Goal: Task Accomplishment & Management: Use online tool/utility

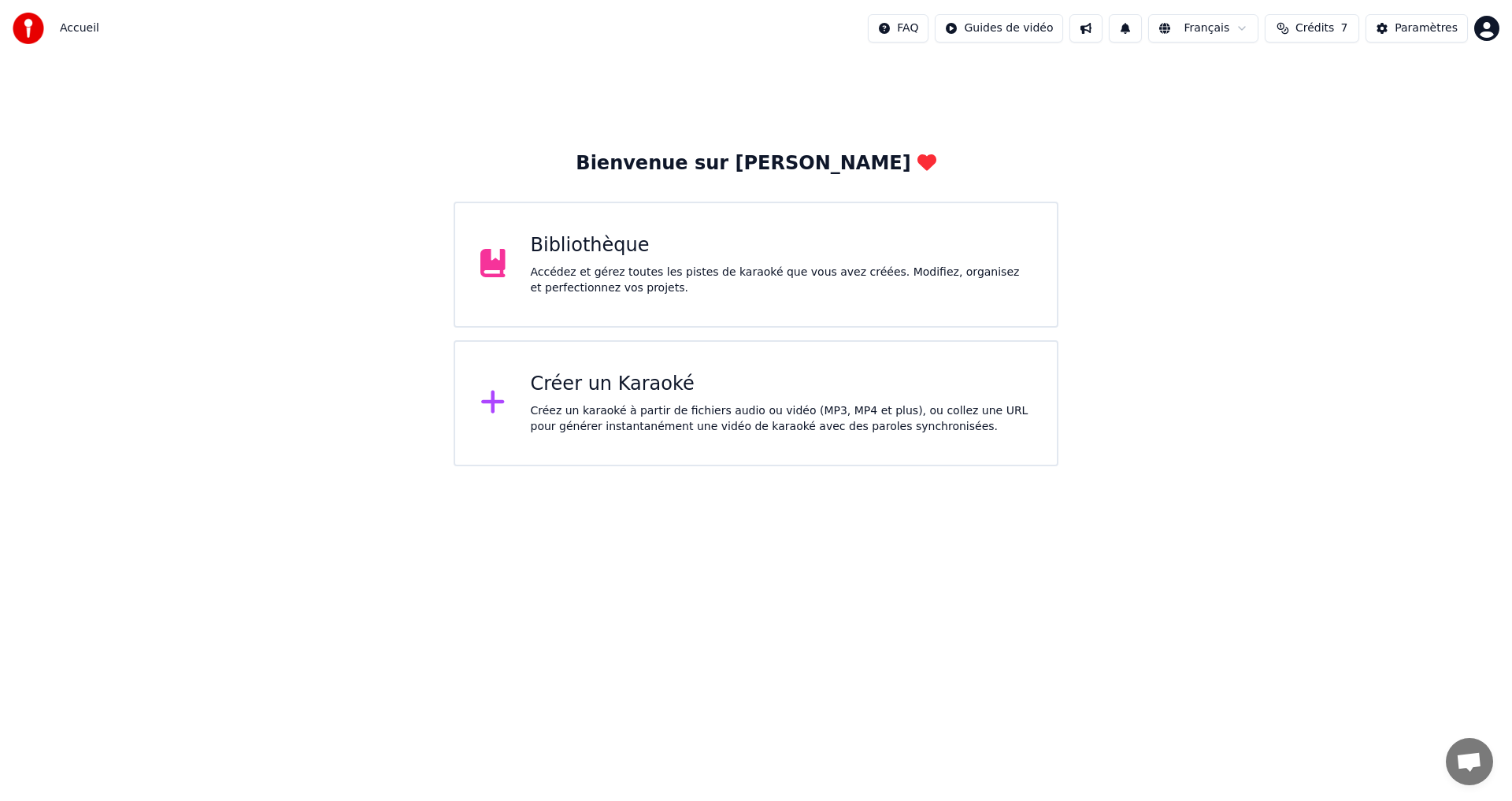
click at [563, 388] on div "Créer un Karaoké" at bounding box center [781, 384] width 502 height 25
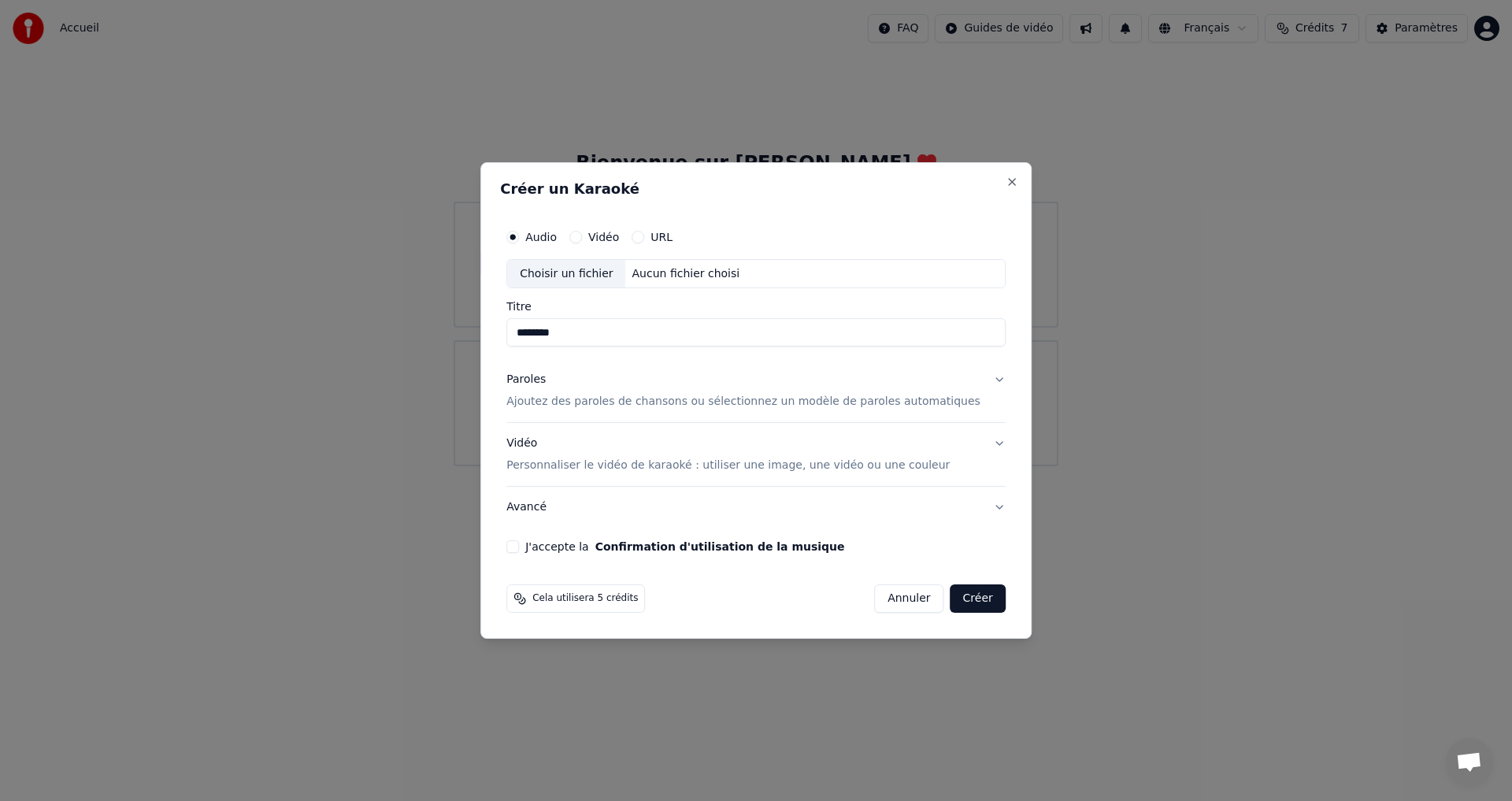
click at [617, 273] on div "Choisir un fichier" at bounding box center [566, 274] width 118 height 28
type input "**********"
click at [549, 405] on p "Ajoutez des paroles de chansons ou sélectionnez un modèle de paroles automatiqu…" at bounding box center [743, 402] width 474 height 16
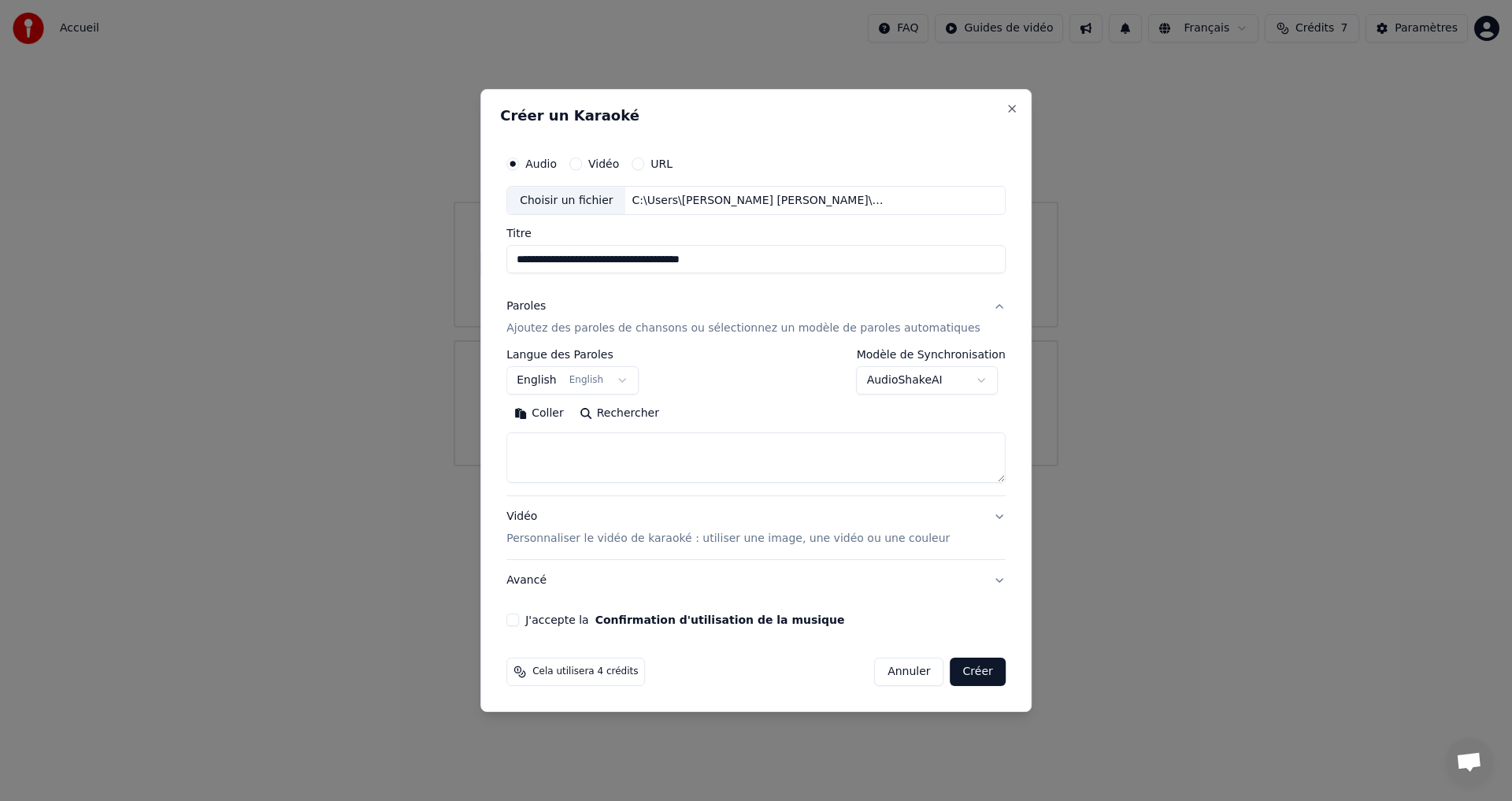
click at [565, 441] on textarea at bounding box center [756, 459] width 499 height 50
click at [553, 408] on button "Coller" at bounding box center [539, 414] width 65 height 25
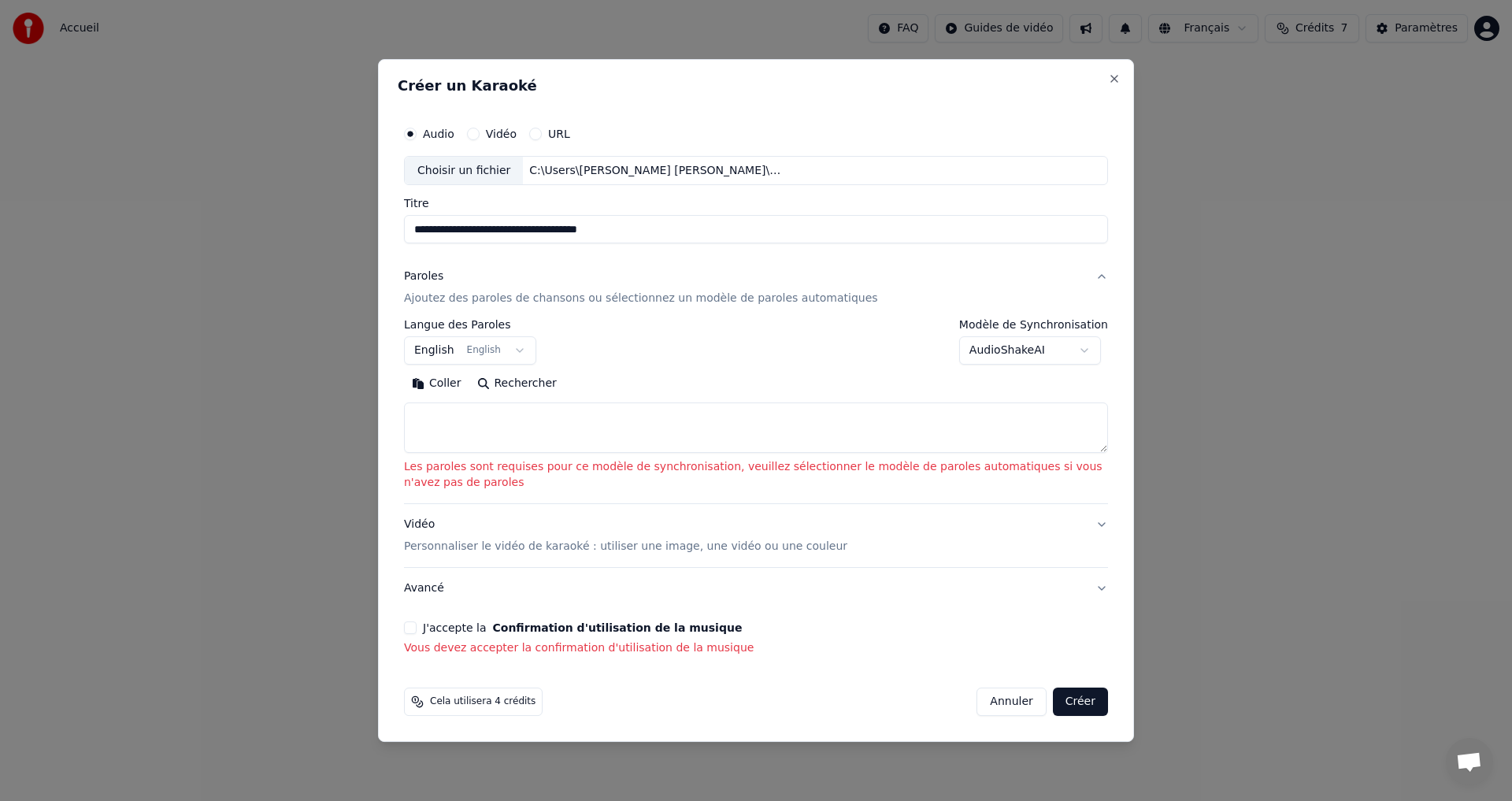
click at [513, 424] on textarea at bounding box center [755, 428] width 704 height 50
paste textarea "**********"
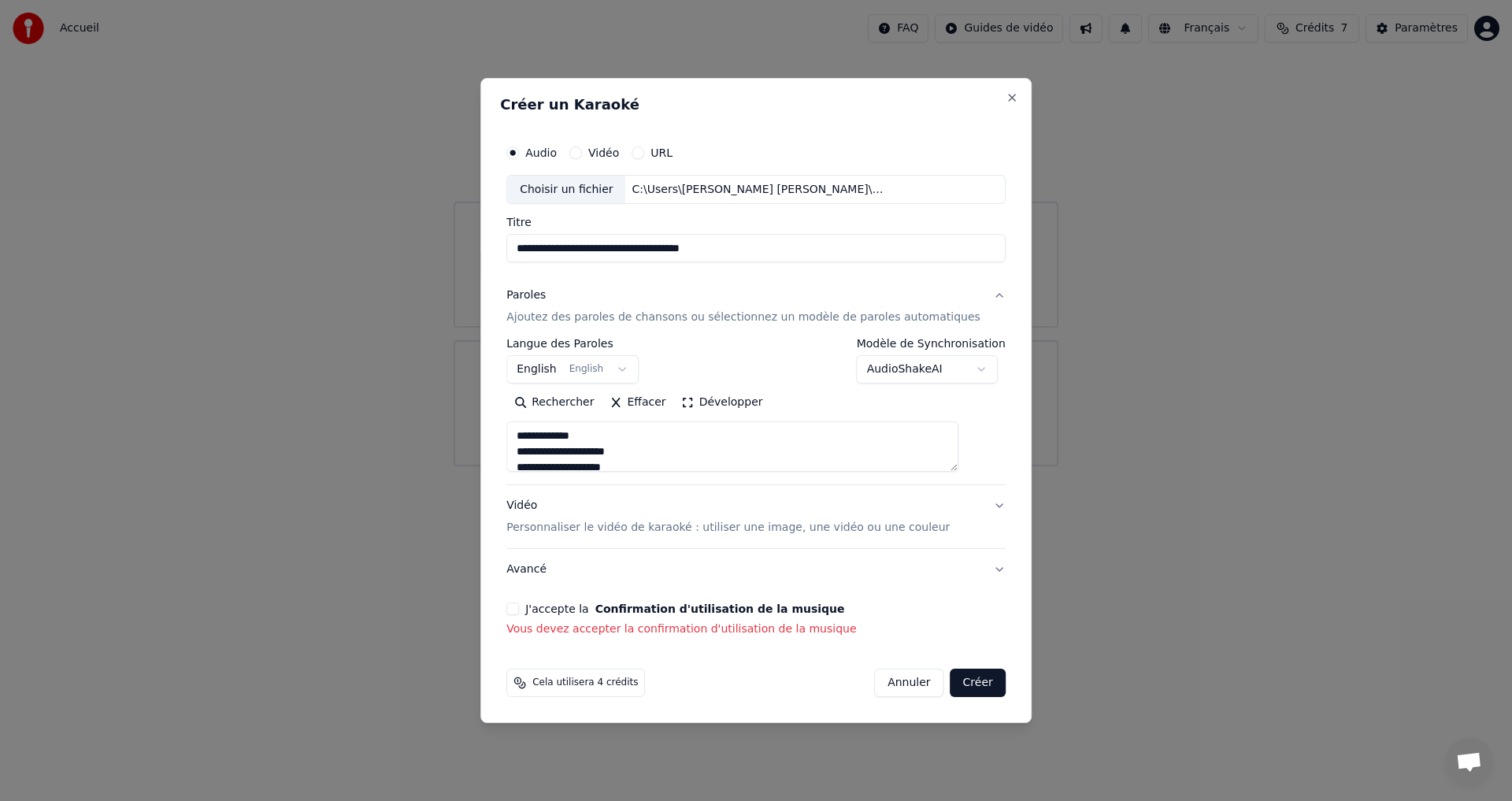
click at [534, 432] on textarea "**********" at bounding box center [733, 448] width 452 height 50
click at [537, 429] on textarea "**********" at bounding box center [733, 448] width 452 height 50
type textarea "**********"
click at [617, 441] on p "Personnaliser le vidéo de karaoké : utiliser une image, une vidéo ou une couleur" at bounding box center [728, 527] width 443 height 16
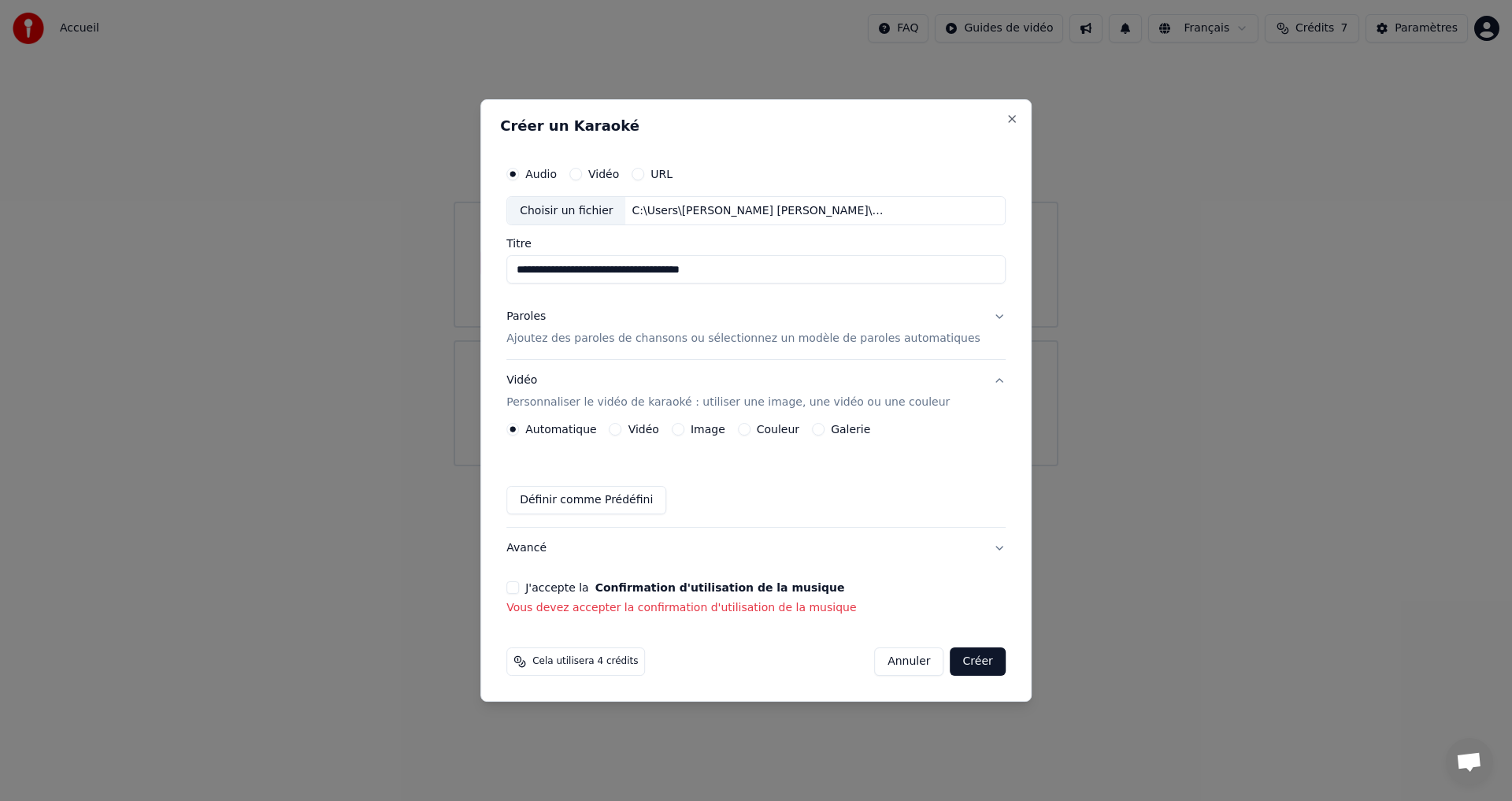
click at [617, 434] on label "Image" at bounding box center [707, 429] width 35 height 11
click at [617, 434] on button "Image" at bounding box center [678, 429] width 12 height 12
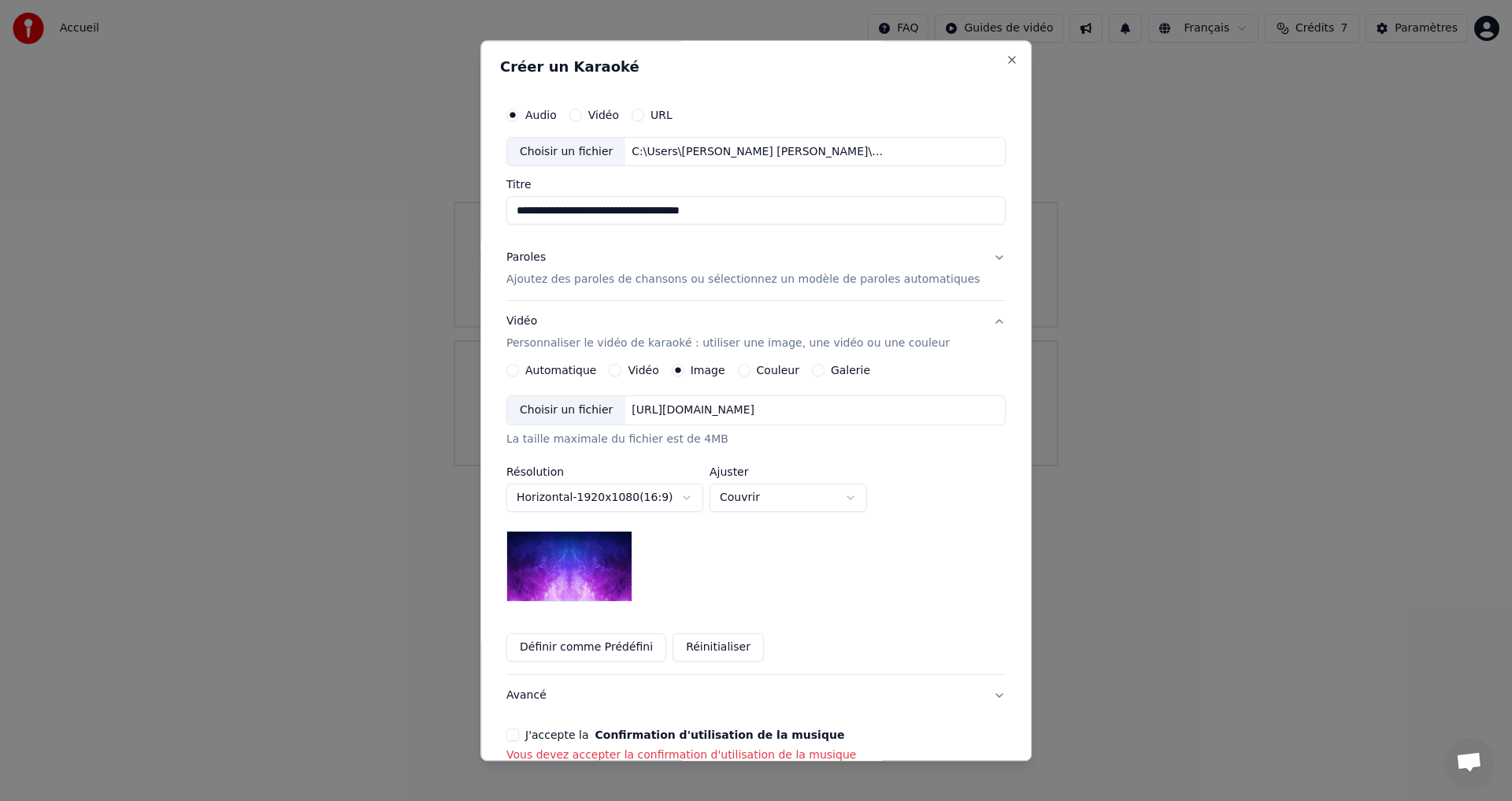
click at [617, 406] on div "https://imagedelivery.net/jkI57_JBx8hWPzcSI-uF5w/c7639807-3f76-4ea5-9112-66e75e…" at bounding box center [693, 410] width 136 height 16
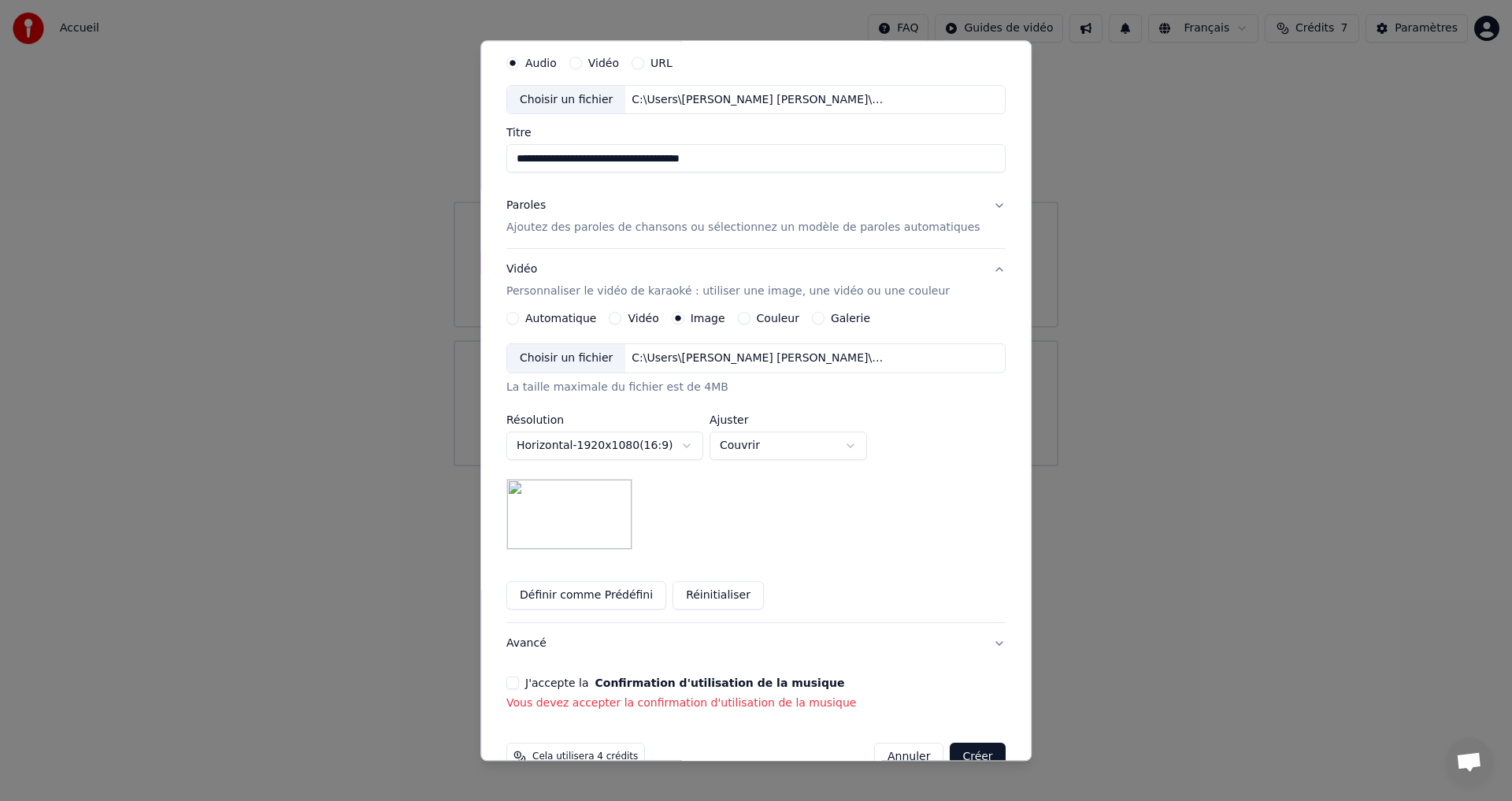
scroll to position [79, 0]
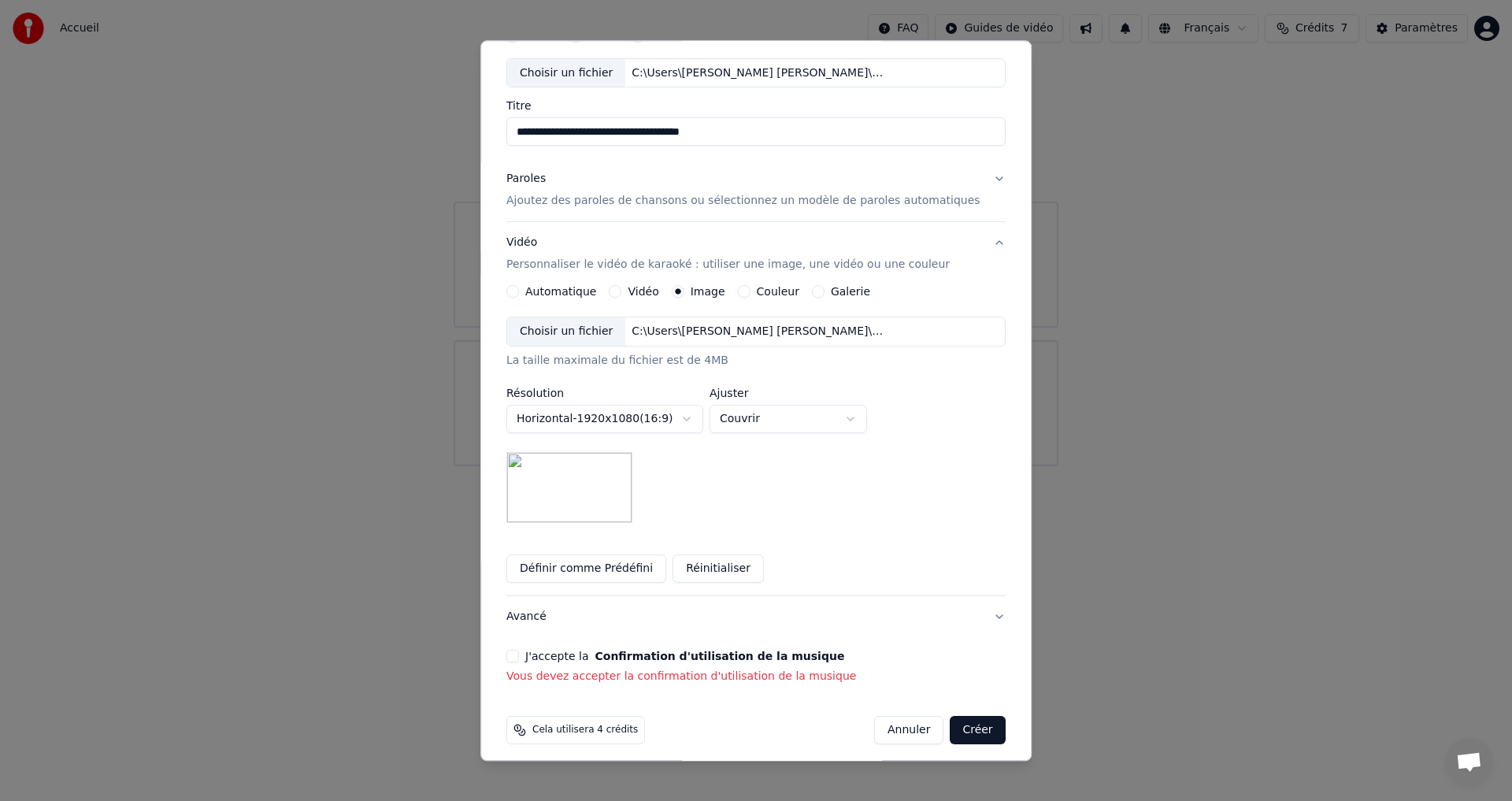
click at [519, 441] on button "J'accepte la Confirmation d'utilisation de la musique" at bounding box center [512, 656] width 12 height 12
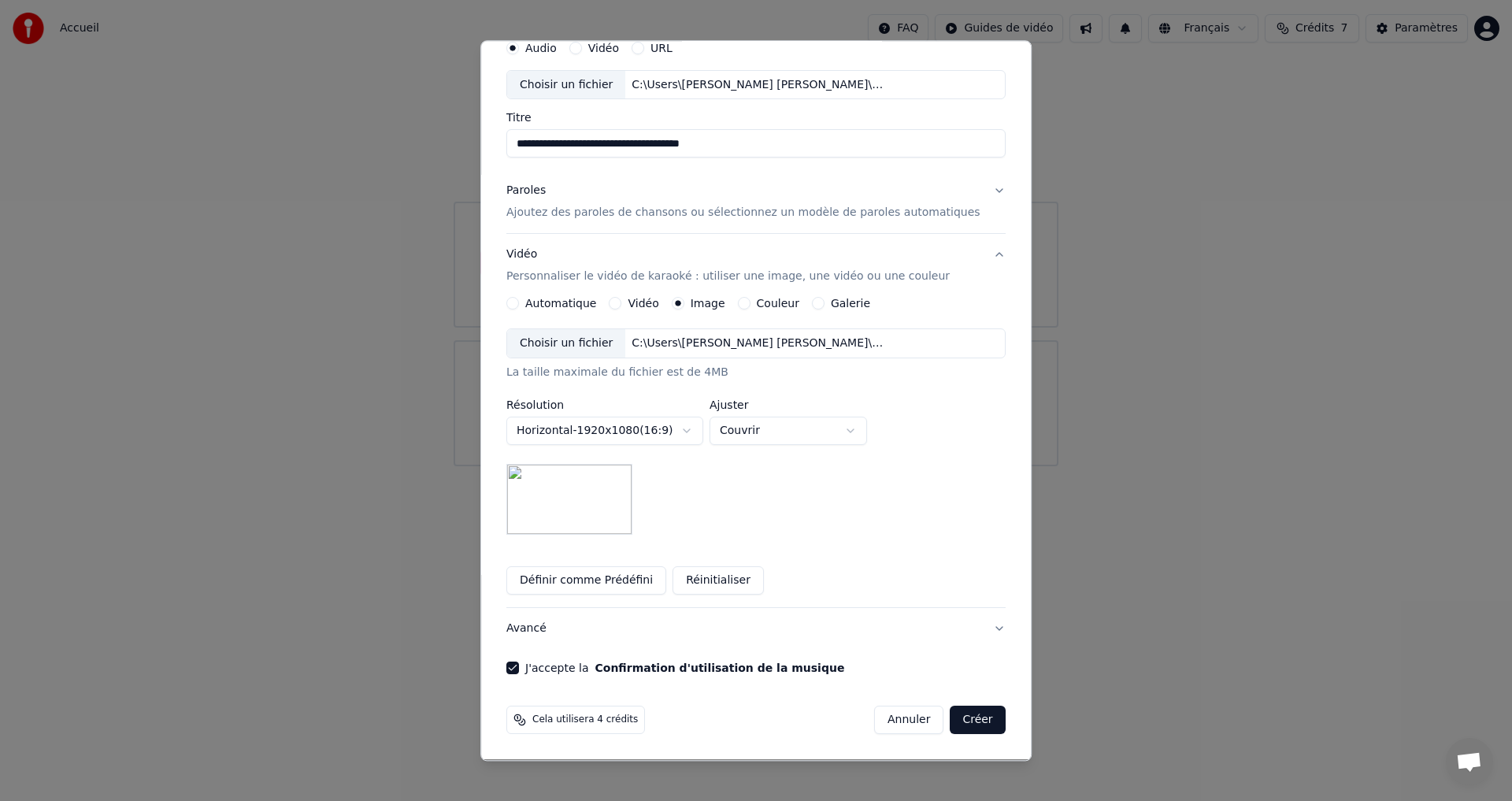
scroll to position [67, 0]
click at [571, 211] on p "Ajoutez des paroles de chansons ou sélectionnez un modèle de paroles automatiqu…" at bounding box center [743, 213] width 474 height 16
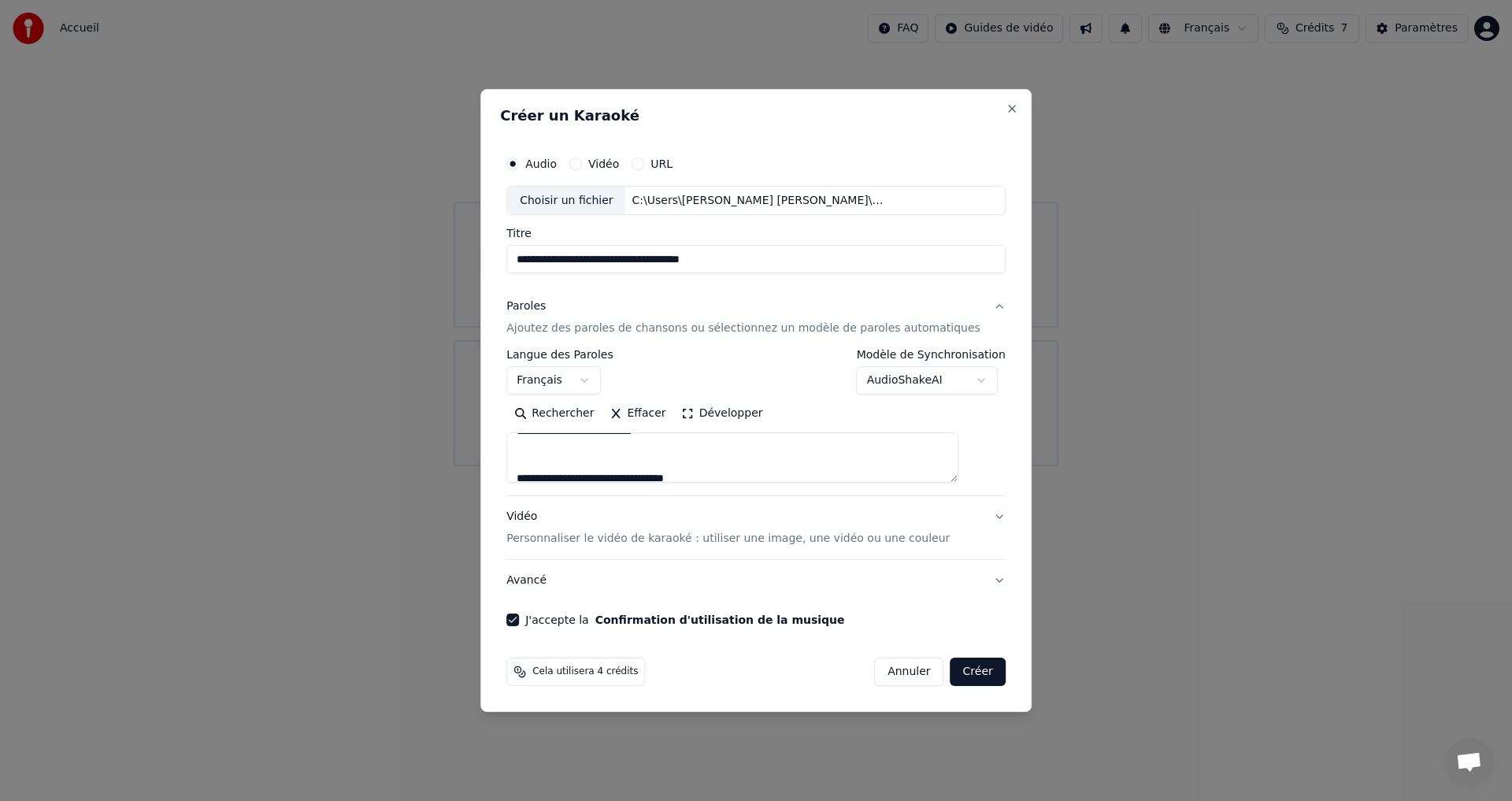
scroll to position [735, 0]
click at [617, 441] on button "Créer" at bounding box center [977, 672] width 55 height 28
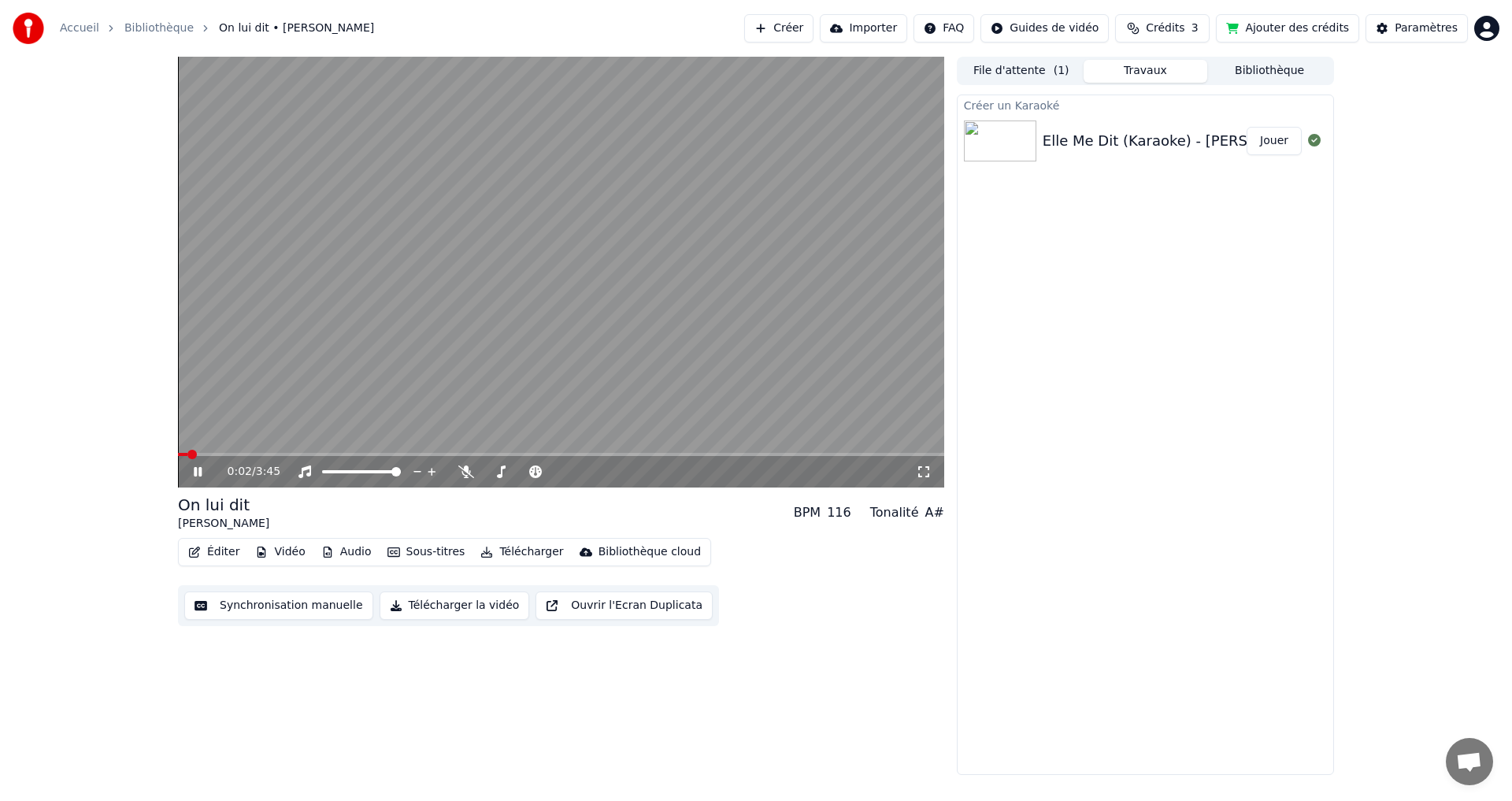
click at [398, 389] on video at bounding box center [561, 272] width 766 height 431
click at [196, 441] on icon at bounding box center [197, 472] width 9 height 11
click at [196, 441] on icon at bounding box center [197, 472] width 7 height 9
click at [617, 28] on div "Paramètres" at bounding box center [1425, 28] width 63 height 16
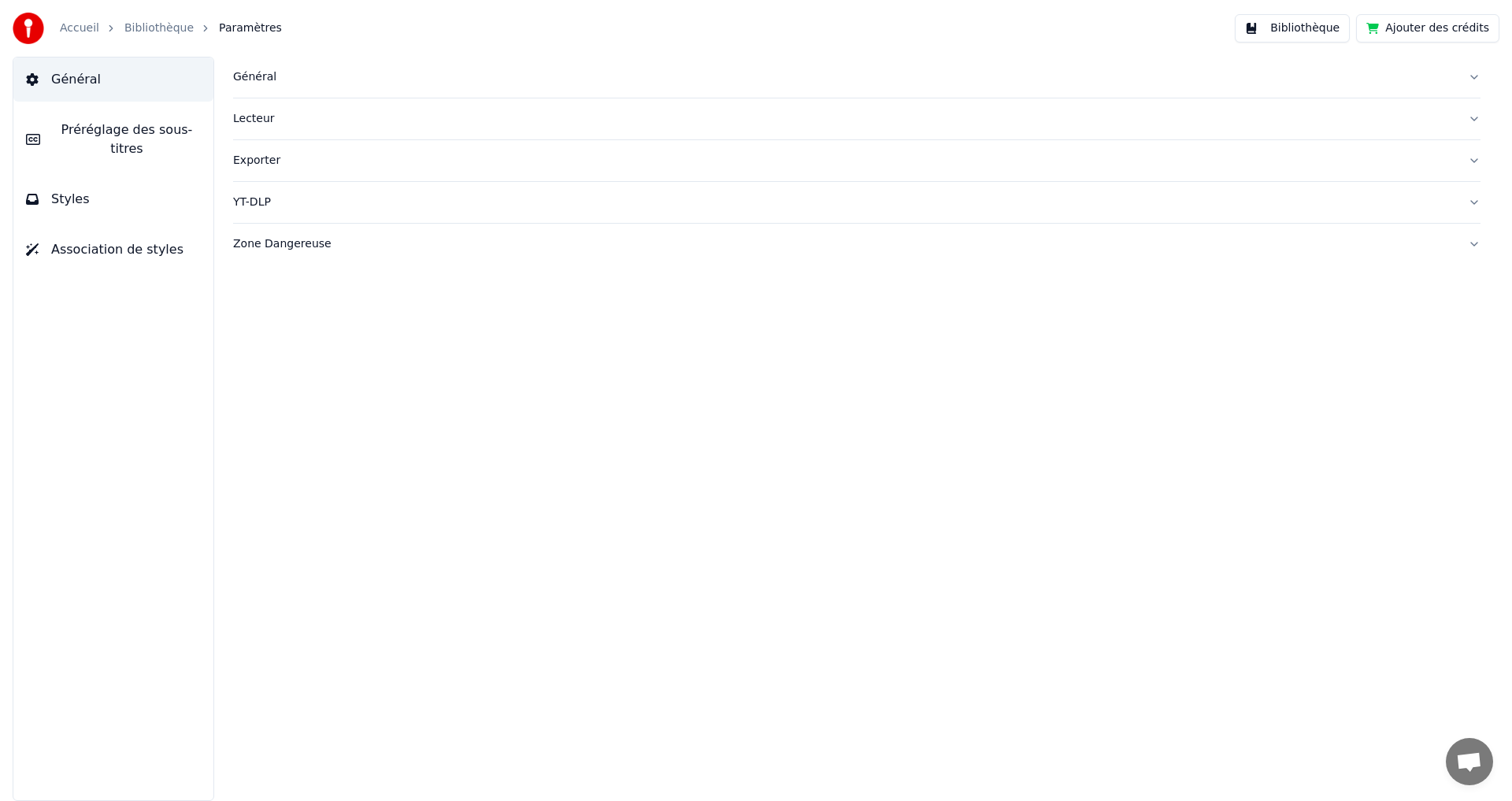
click at [260, 154] on div "Exporter" at bounding box center [844, 160] width 1222 height 16
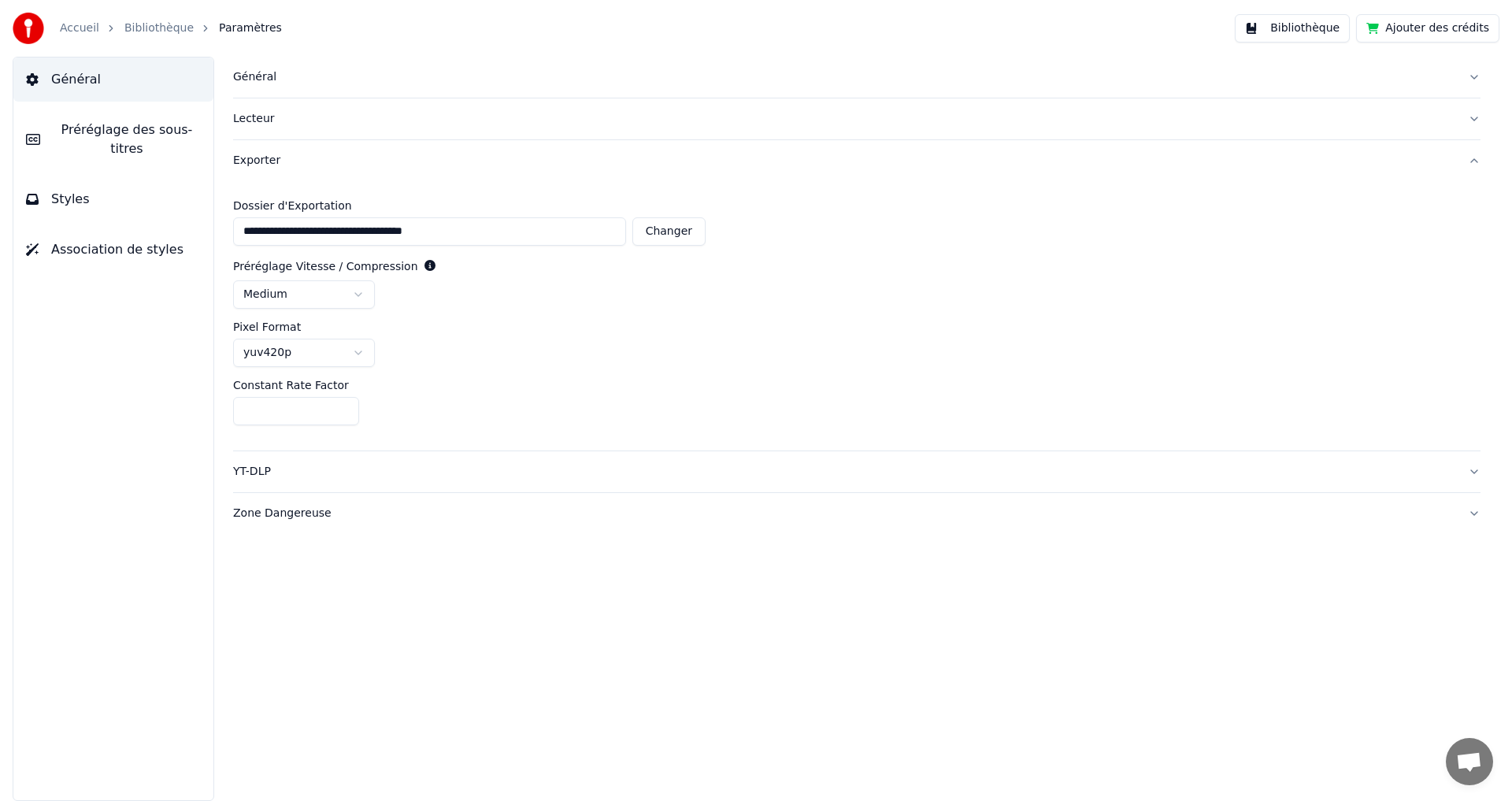
click at [72, 132] on span "Préréglage des sous-titres" at bounding box center [126, 139] width 148 height 37
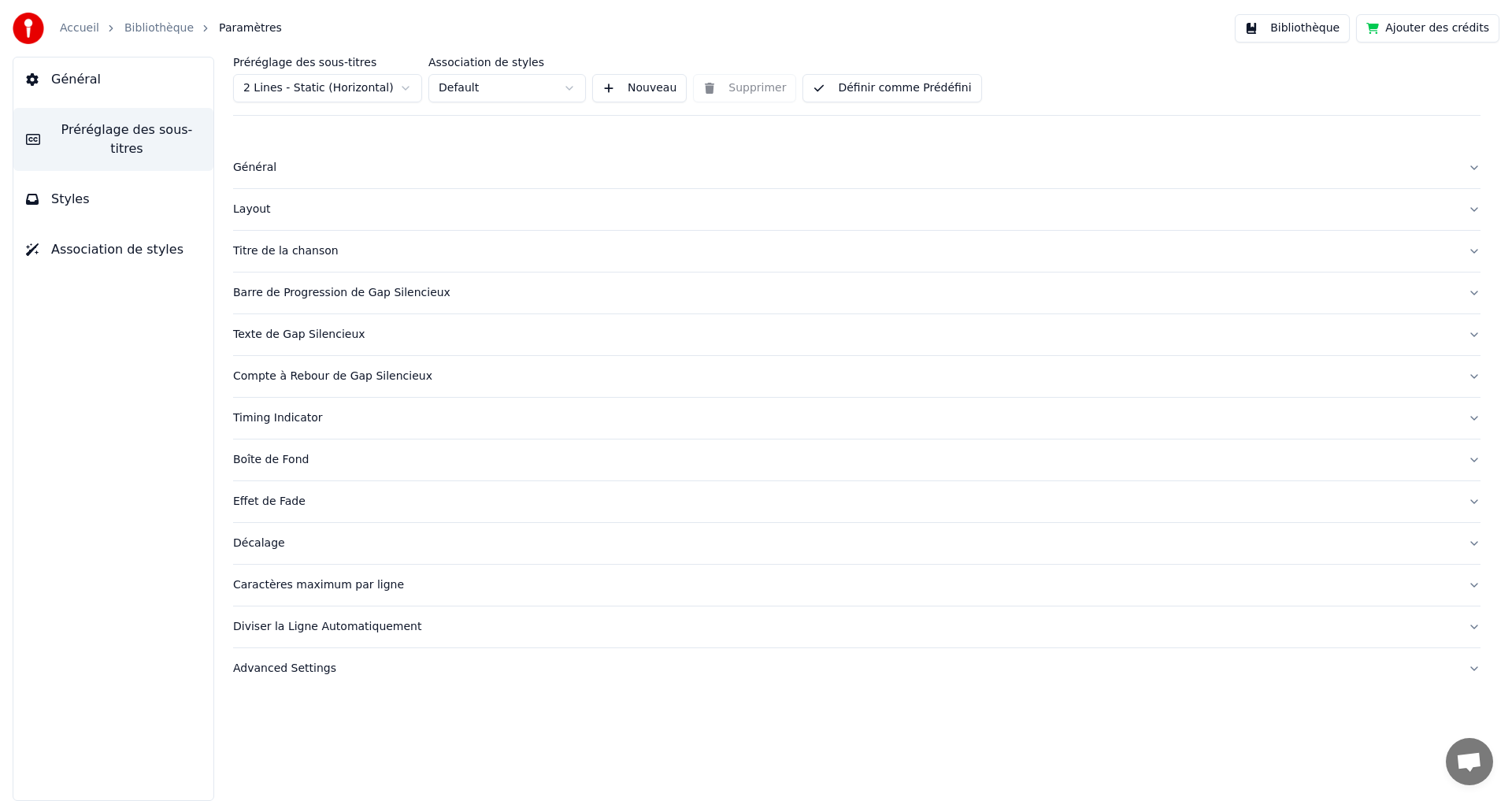
click at [265, 338] on div "Texte de Gap Silencieux" at bounding box center [844, 335] width 1222 height 16
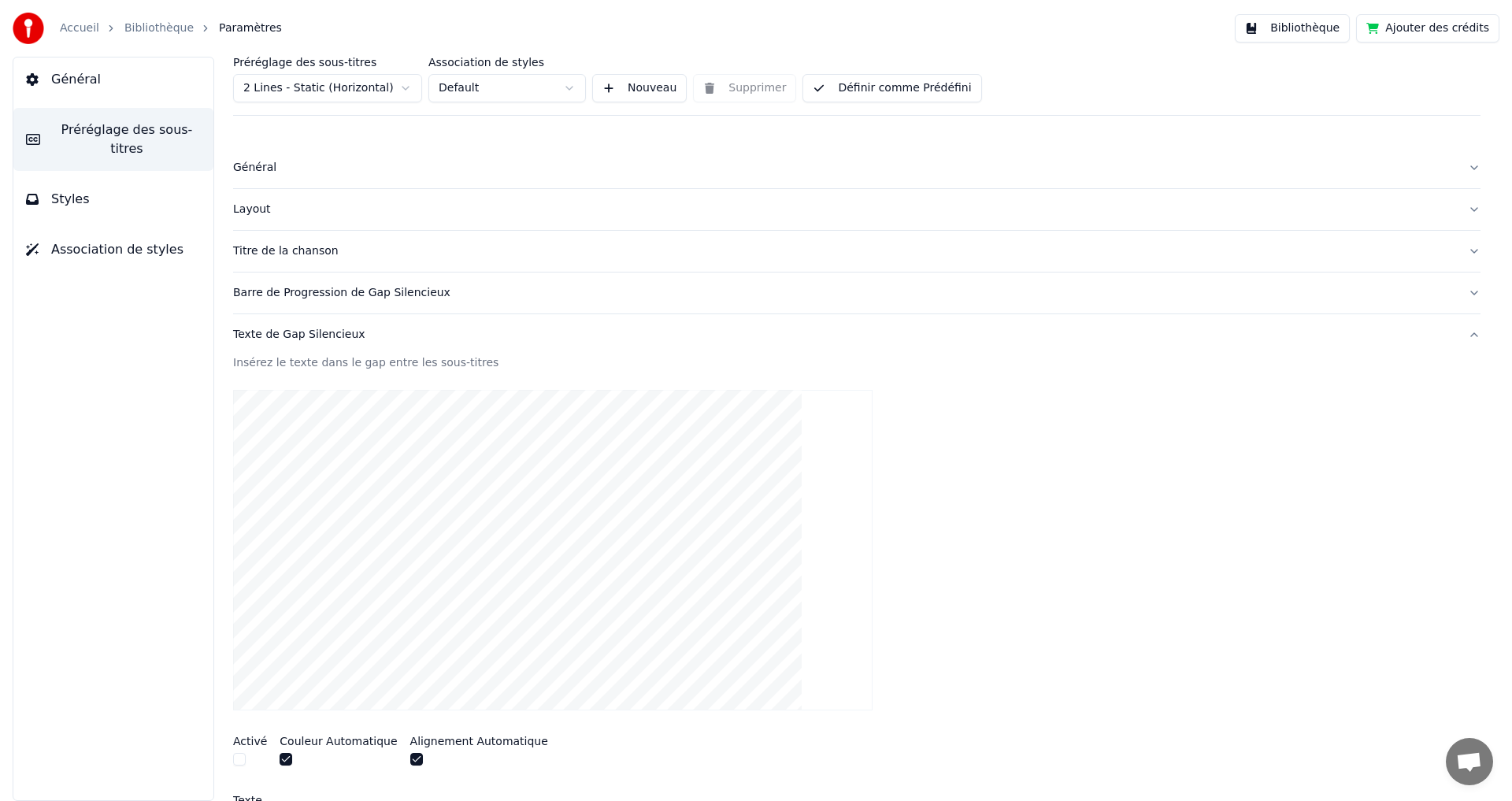
click at [109, 437] on div "Général Préréglage des sous-titres Styles Association de styles" at bounding box center [113, 429] width 202 height 744
